Goal: Information Seeking & Learning: Learn about a topic

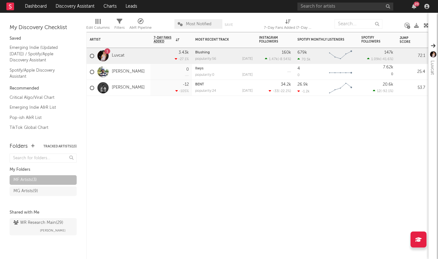
click at [130, 57] on div "1 Luvcat" at bounding box center [119, 56] width 64 height 16
click at [128, 57] on div "1 Luvcat" at bounding box center [119, 56] width 64 height 16
click at [118, 57] on link "Luvcat" at bounding box center [118, 55] width 12 height 5
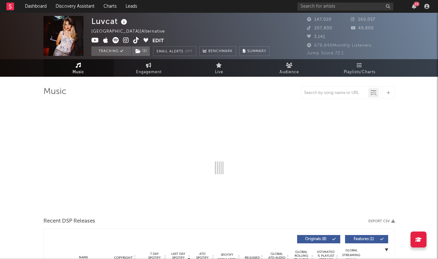
select select "6m"
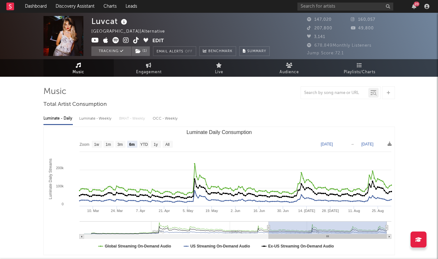
scroll to position [0, 0]
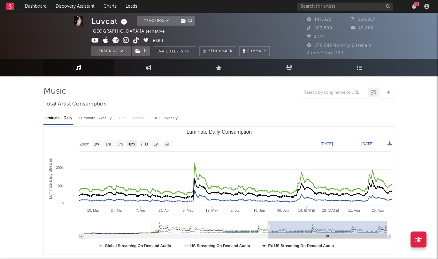
click at [71, 34] on span at bounding box center [63, 36] width 40 height 40
click at [75, 22] on img at bounding box center [79, 21] width 10 height 10
click at [81, 21] on img at bounding box center [79, 21] width 10 height 10
click at [79, 23] on img at bounding box center [79, 21] width 10 height 10
click at [72, 27] on span at bounding box center [63, 36] width 40 height 40
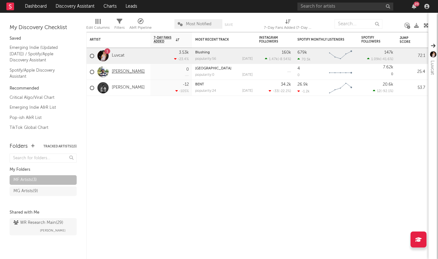
click at [120, 69] on link "[PERSON_NAME]" at bounding box center [128, 71] width 33 height 5
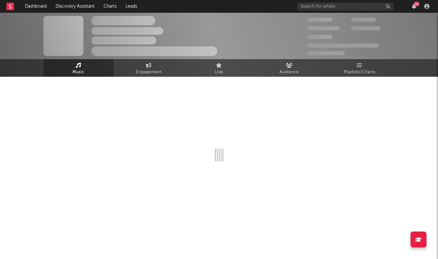
select select "6m"
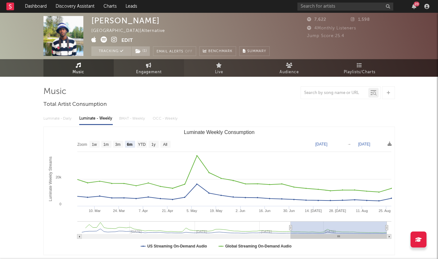
click at [155, 73] on span "Engagement" at bounding box center [149, 72] width 26 height 8
select select "1w"
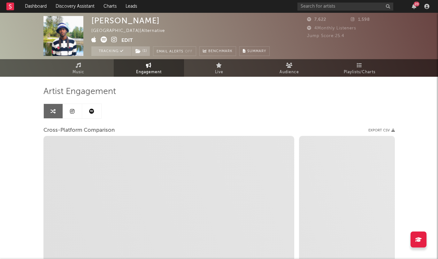
click at [155, 73] on span "Engagement" at bounding box center [149, 72] width 26 height 8
select select "1m"
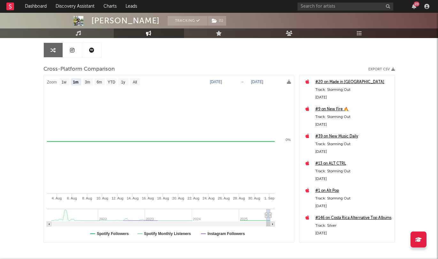
scroll to position [62, 0]
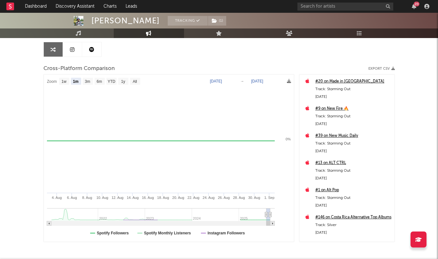
click at [41, 66] on div "[PERSON_NAME] Tracking ( 1 ) [GEOGRAPHIC_DATA] | Alternative Edit Tracking ( 1 …" at bounding box center [219, 118] width 438 height 335
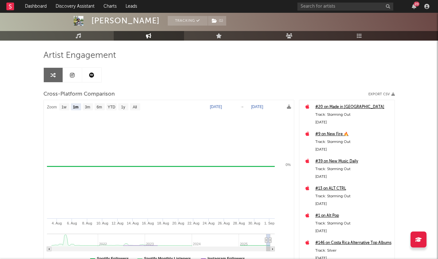
scroll to position [38, 0]
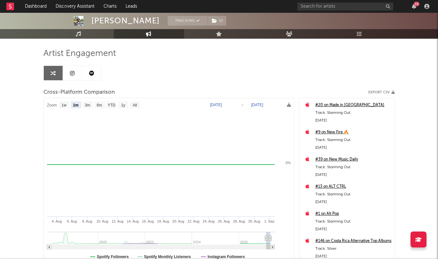
click at [70, 75] on icon at bounding box center [72, 73] width 4 height 5
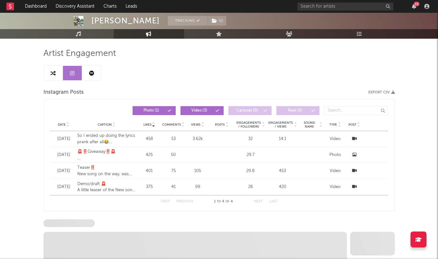
select select "1w"
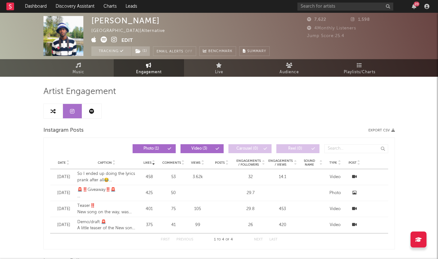
click at [92, 112] on icon at bounding box center [91, 111] width 5 height 5
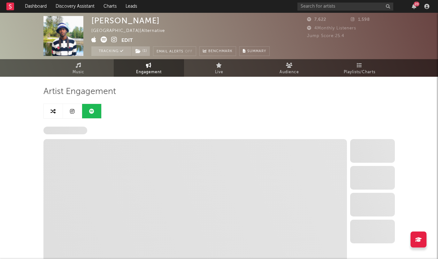
select select "6m"
select select "1w"
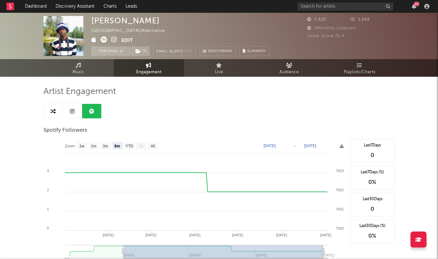
click at [103, 20] on div "[PERSON_NAME]" at bounding box center [125, 20] width 68 height 9
click at [78, 66] on icon at bounding box center [78, 65] width 5 height 5
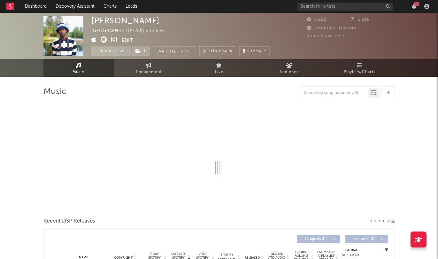
select select "6m"
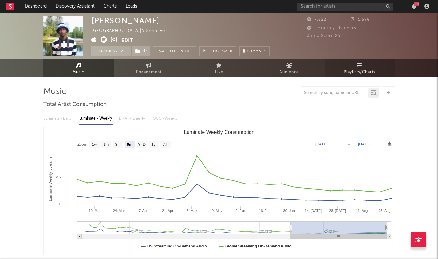
click at [362, 68] on span "Playlists/Charts" at bounding box center [360, 72] width 32 height 8
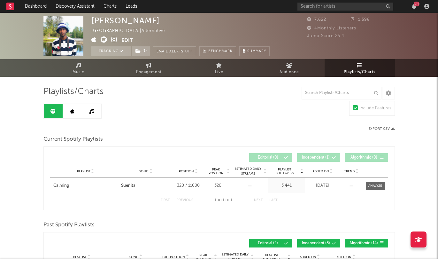
click at [362, 68] on span "Playlists/Charts" at bounding box center [360, 72] width 32 height 8
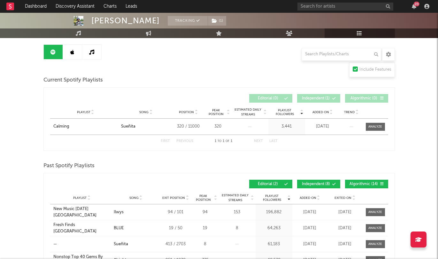
scroll to position [68, 0]
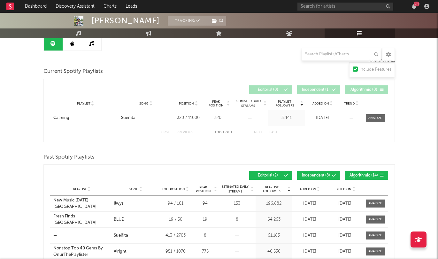
click at [72, 47] on link at bounding box center [72, 43] width 19 height 14
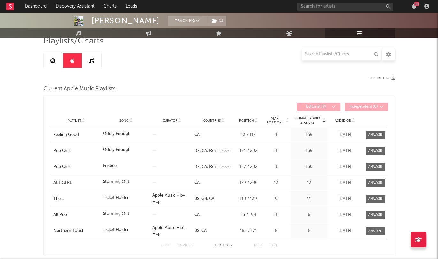
click at [52, 59] on icon at bounding box center [52, 60] width 5 height 5
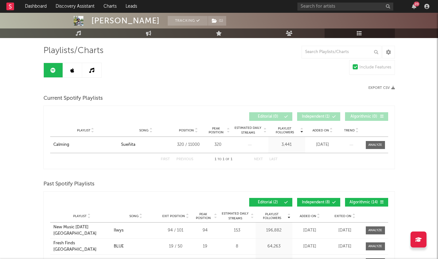
scroll to position [36, 0]
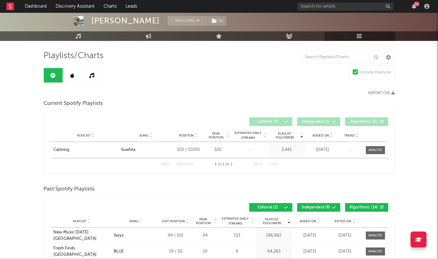
click at [92, 74] on icon at bounding box center [91, 75] width 5 height 5
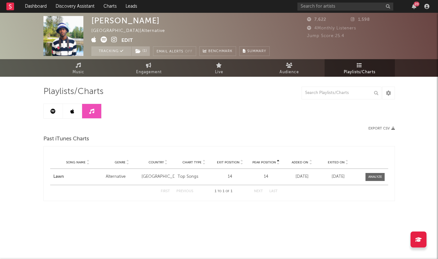
click at [64, 112] on link at bounding box center [72, 111] width 19 height 14
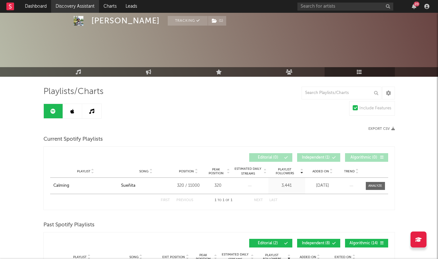
scroll to position [36, 0]
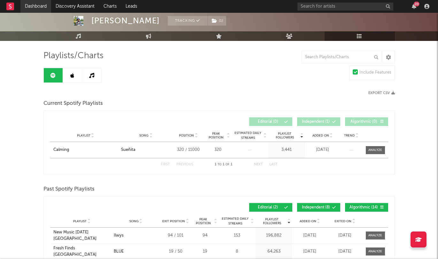
click at [36, 6] on link "Dashboard" at bounding box center [35, 6] width 31 height 13
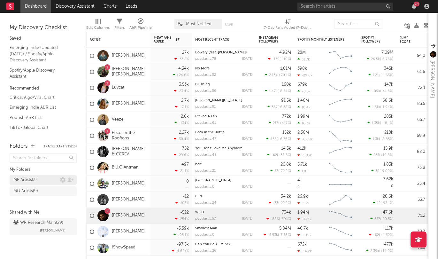
click at [35, 180] on div "MF Artists ( 3 )" at bounding box center [24, 180] width 23 height 8
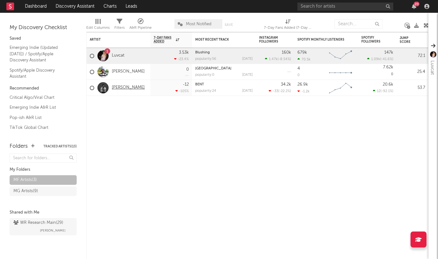
click at [128, 87] on link "[PERSON_NAME]" at bounding box center [128, 87] width 33 height 5
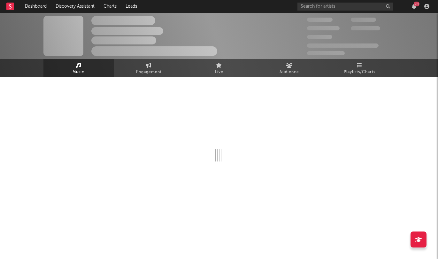
select select "6m"
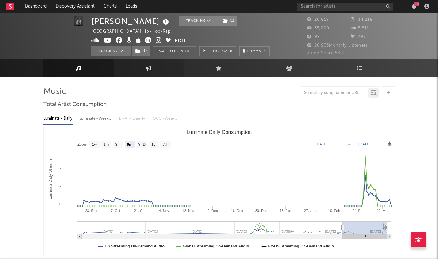
click at [150, 71] on link "Engagement" at bounding box center [149, 68] width 70 height 18
select select "1w"
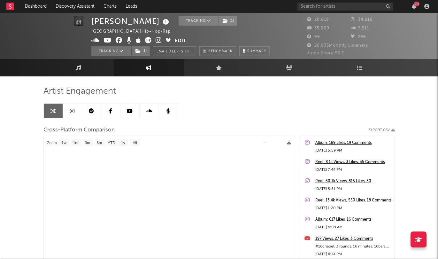
select select "1m"
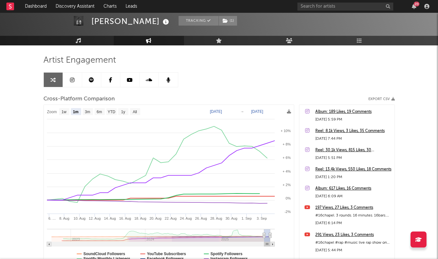
scroll to position [30, 0]
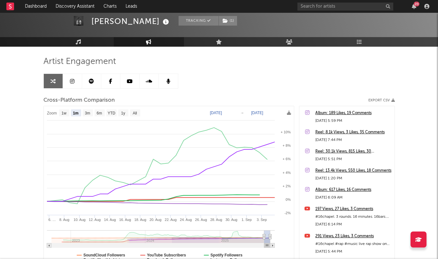
drag, startPoint x: 39, startPoint y: 91, endPoint x: 81, endPoint y: 95, distance: 42.3
click at [81, 95] on div "[PERSON_NAME] Tracking ( 1 ) [GEOGRAPHIC_DATA] | Hip-Hop/Rap Edit Tracking ( 1 …" at bounding box center [219, 150] width 438 height 335
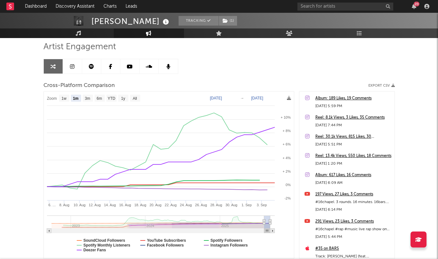
scroll to position [45, 0]
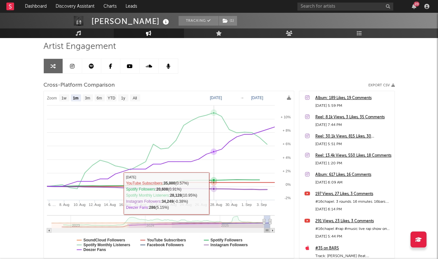
click at [213, 193] on rect at bounding box center [169, 174] width 250 height 167
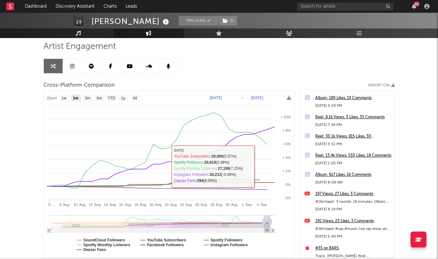
click at [353, 67] on div "Artist Engagement Cross-Platform Comparison Export CSV Zoom 1w 1m 3m 6m YTD 1y …" at bounding box center [218, 149] width 351 height 217
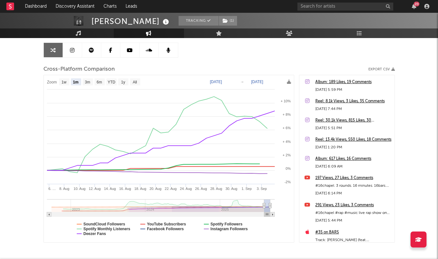
scroll to position [67, 0]
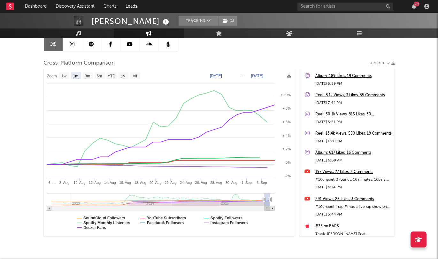
click at [73, 46] on icon at bounding box center [72, 44] width 4 height 5
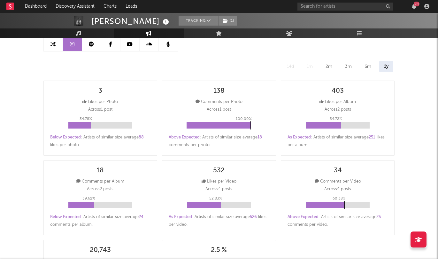
select select "6m"
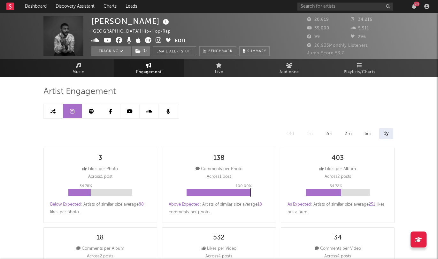
scroll to position [1, 0]
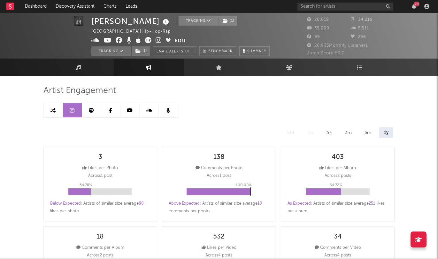
click at [147, 112] on link at bounding box center [149, 110] width 19 height 14
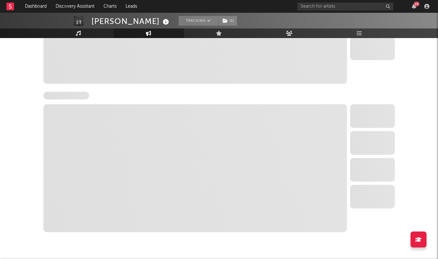
scroll to position [505, 0]
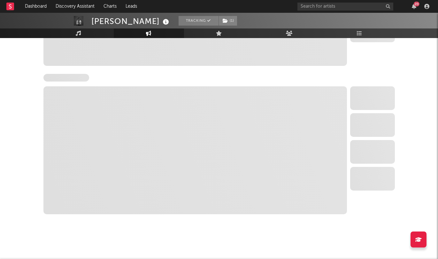
select select "6m"
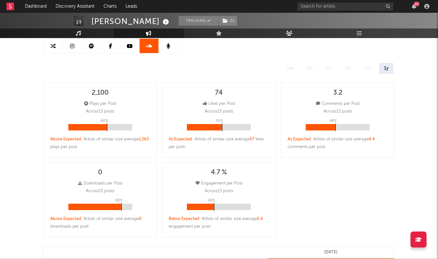
scroll to position [0, 0]
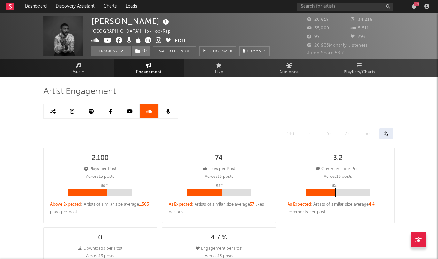
click at [126, 110] on link at bounding box center [129, 111] width 19 height 14
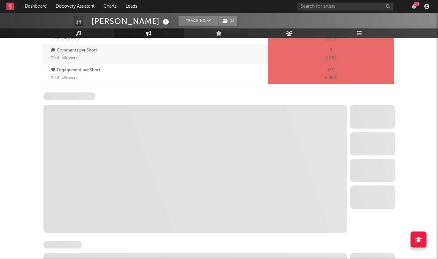
select select "6m"
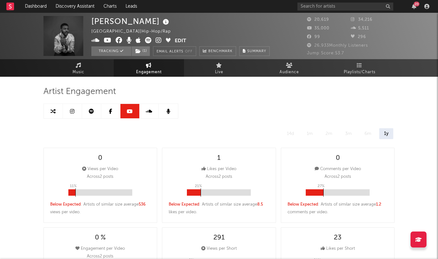
click at [91, 110] on icon at bounding box center [91, 111] width 5 height 5
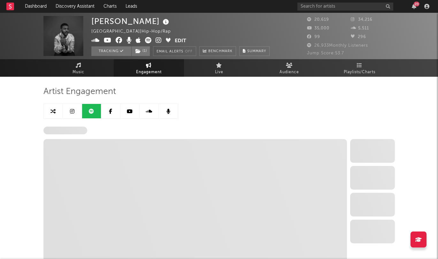
select select "6m"
select select "1w"
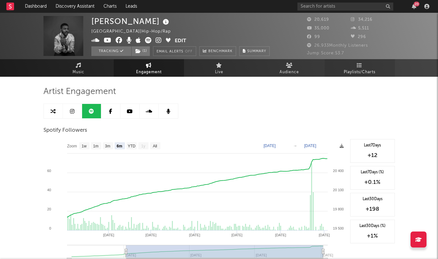
click at [346, 72] on span "Playlists/Charts" at bounding box center [360, 72] width 32 height 8
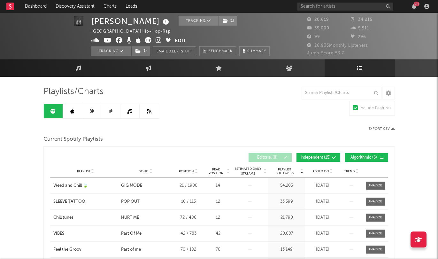
scroll to position [0, 0]
click at [76, 110] on link at bounding box center [72, 110] width 19 height 14
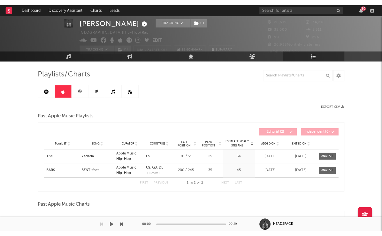
scroll to position [16, 0]
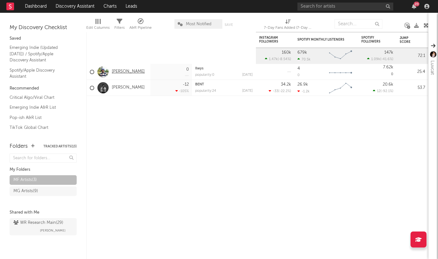
click at [118, 72] on link "[PERSON_NAME]" at bounding box center [128, 71] width 33 height 5
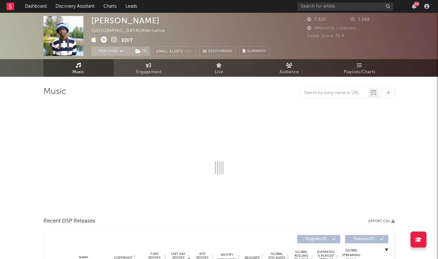
select select "6m"
